Goal: Check status: Check status

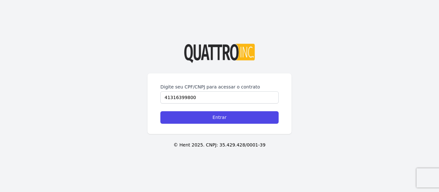
type input "41316399800"
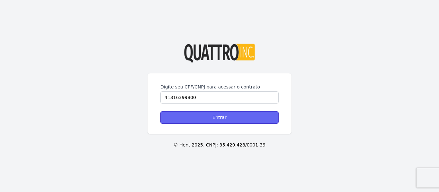
click at [210, 120] on input "Entrar" at bounding box center [219, 117] width 118 height 13
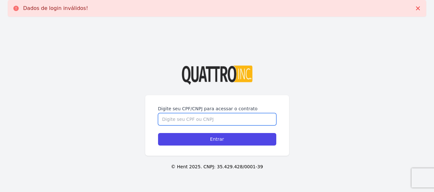
click at [209, 118] on input "Digite seu CPF/CNPJ para acessar o contrato" at bounding box center [217, 119] width 118 height 12
type input "41316399800"
click at [158, 133] on input "Entrar" at bounding box center [217, 139] width 118 height 13
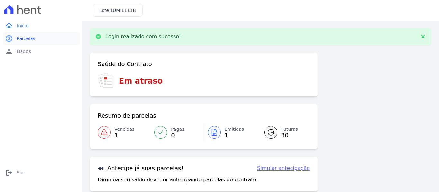
click at [27, 41] on span "Parcelas" at bounding box center [26, 38] width 19 height 6
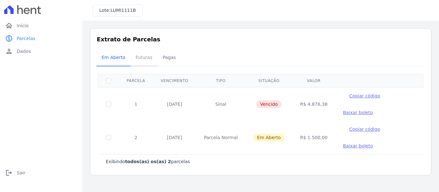
click at [143, 60] on span "Futuras" at bounding box center [144, 57] width 24 height 13
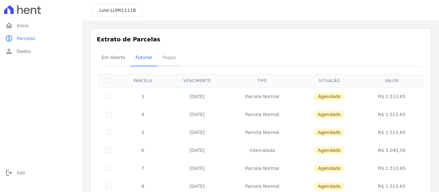
click at [165, 59] on span "Pagas" at bounding box center [169, 57] width 21 height 13
